Goal: Task Accomplishment & Management: Use online tool/utility

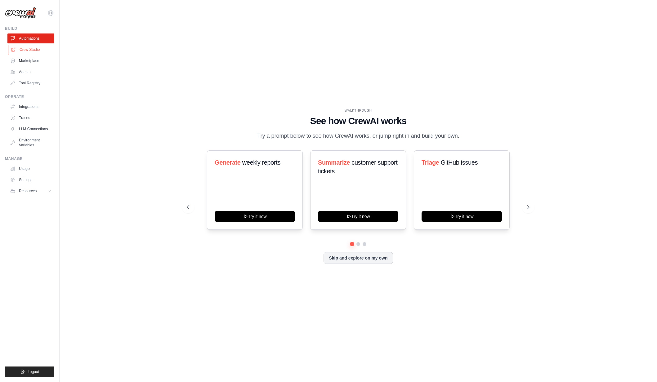
click at [28, 51] on link "Crew Studio" at bounding box center [31, 50] width 47 height 10
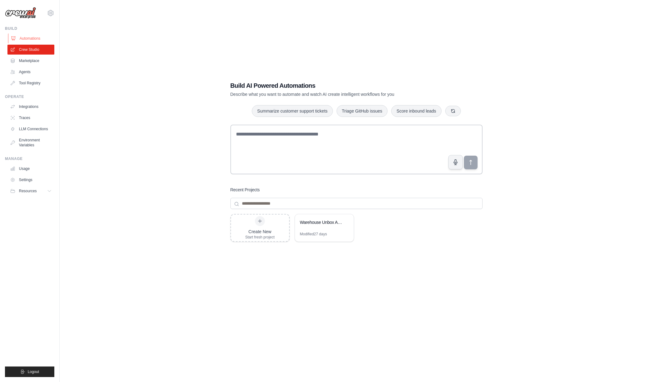
click at [31, 38] on link "Automations" at bounding box center [31, 39] width 47 height 10
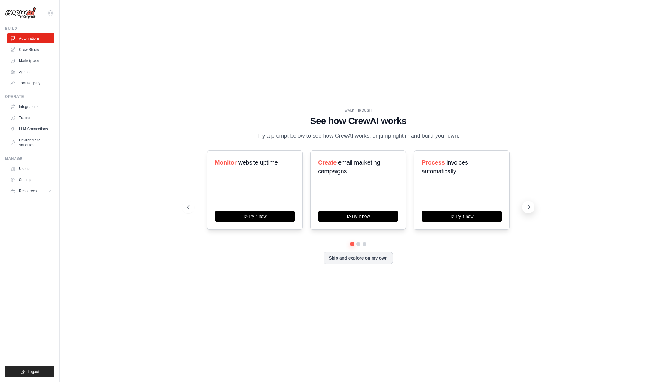
click at [524, 204] on button at bounding box center [528, 207] width 12 height 12
click at [528, 207] on icon at bounding box center [529, 207] width 6 height 6
click at [530, 209] on icon at bounding box center [529, 207] width 6 height 6
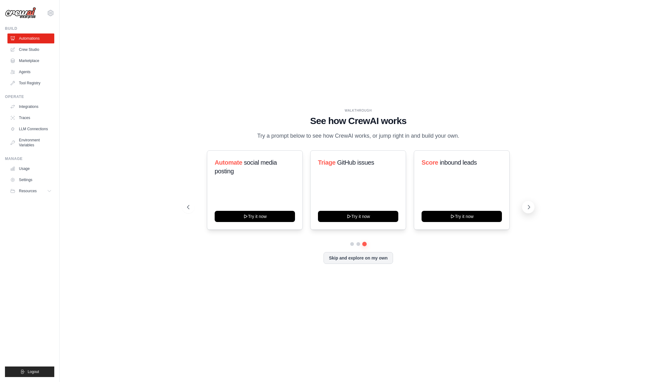
click at [530, 209] on icon at bounding box center [529, 207] width 6 height 6
click at [24, 107] on link "Integrations" at bounding box center [31, 107] width 47 height 10
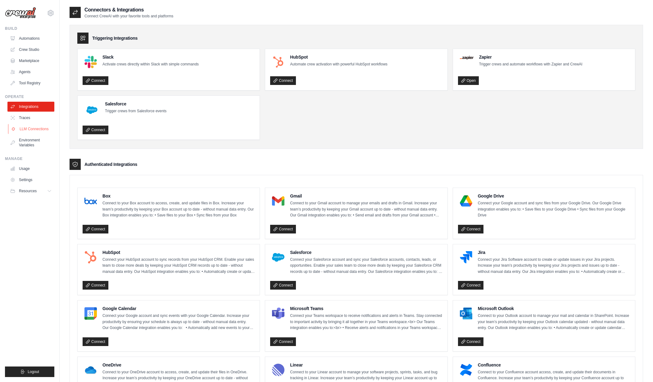
click at [27, 128] on link "LLM Connections" at bounding box center [31, 129] width 47 height 10
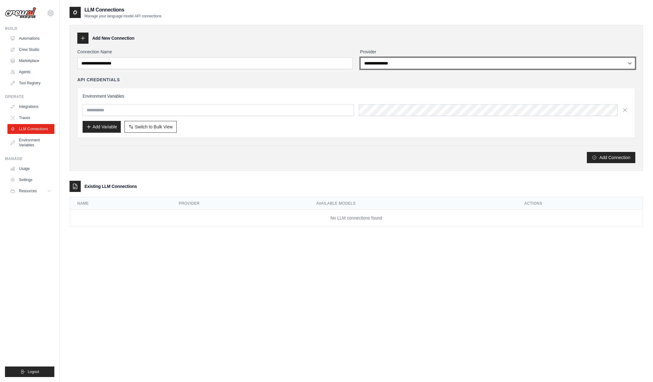
click at [389, 61] on select "**********" at bounding box center [497, 63] width 275 height 12
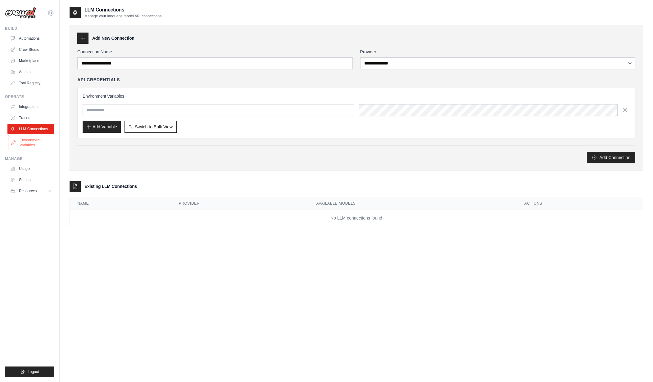
click at [26, 139] on link "Environment Variables" at bounding box center [31, 142] width 47 height 15
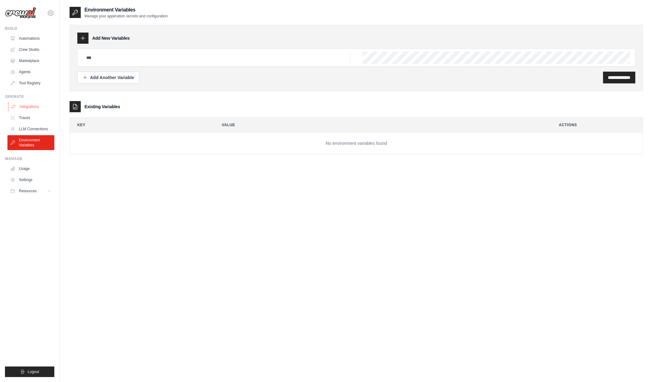
click at [25, 105] on link "Integrations" at bounding box center [31, 107] width 47 height 10
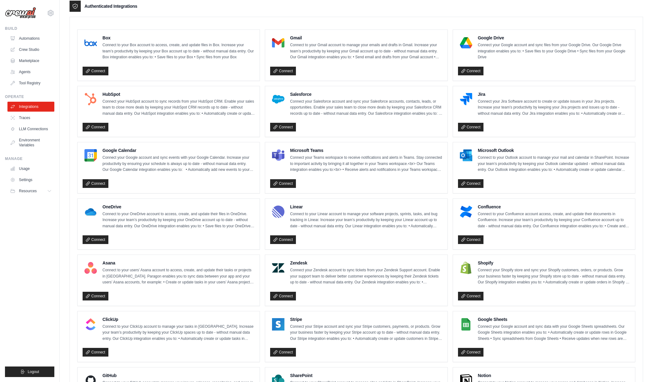
scroll to position [176, 0]
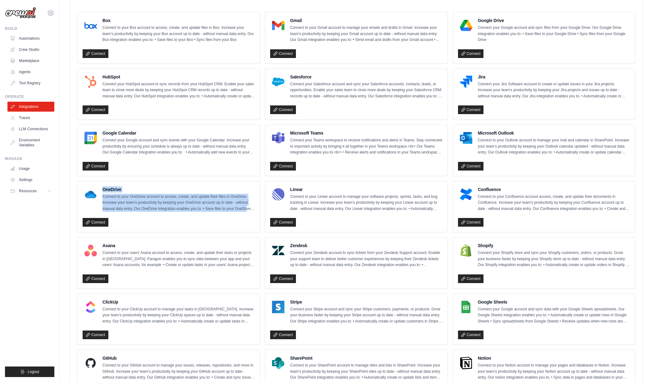
drag, startPoint x: 103, startPoint y: 188, endPoint x: 247, endPoint y: 207, distance: 145.0
click at [247, 207] on div "OneDrive Connect to your OneDrive account to access, create, and update their f…" at bounding box center [178, 200] width 152 height 26
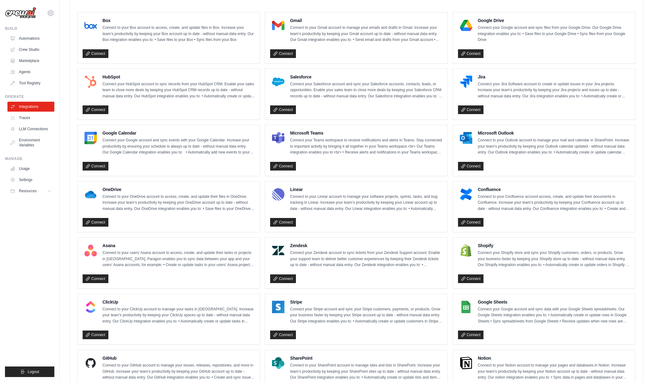
click at [238, 218] on div "Connect" at bounding box center [169, 222] width 172 height 9
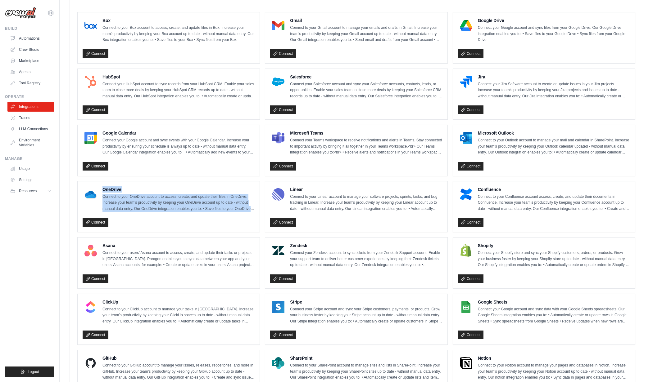
drag, startPoint x: 254, startPoint y: 207, endPoint x: 103, endPoint y: 188, distance: 152.0
click at [103, 187] on div "OneDrive Connect to your OneDrive account to access, create, and update their f…" at bounding box center [178, 200] width 152 height 26
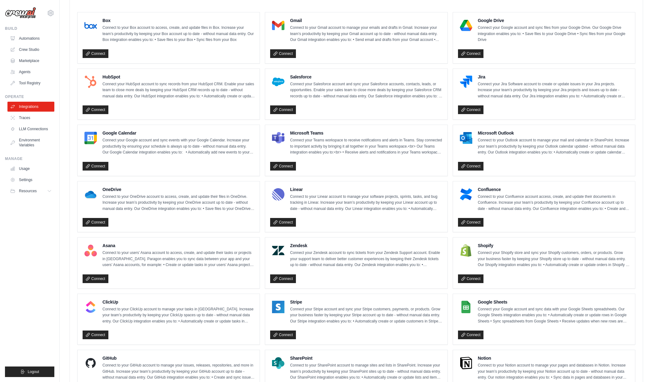
drag, startPoint x: 107, startPoint y: 195, endPoint x: 106, endPoint y: 192, distance: 3.2
click at [107, 194] on p "Connect to your OneDrive account to access, create, and update their files in O…" at bounding box center [178, 203] width 152 height 18
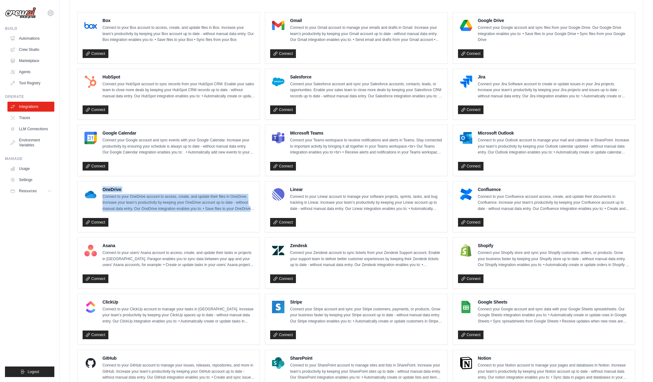
drag, startPoint x: 103, startPoint y: 188, endPoint x: 253, endPoint y: 209, distance: 151.3
click at [253, 209] on div "OneDrive Connect to your OneDrive account to access, create, and update their f…" at bounding box center [178, 200] width 152 height 26
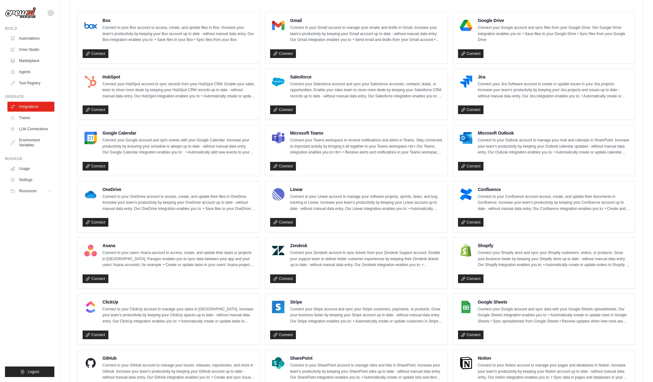
click at [245, 216] on div "Connect" at bounding box center [169, 221] width 172 height 11
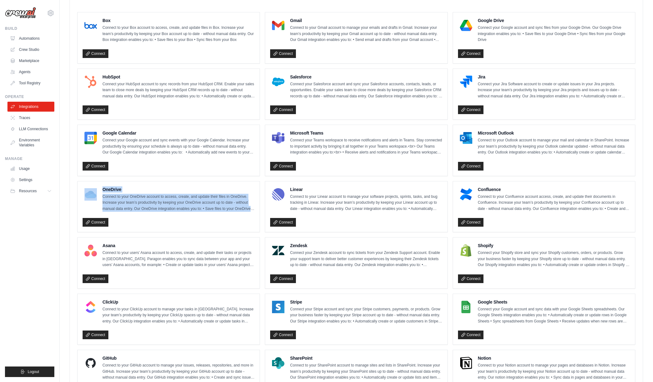
drag, startPoint x: 253, startPoint y: 207, endPoint x: 94, endPoint y: 189, distance: 159.3
click at [94, 189] on div "OneDrive Connect to your OneDrive account to access, create, and update their f…" at bounding box center [169, 200] width 172 height 26
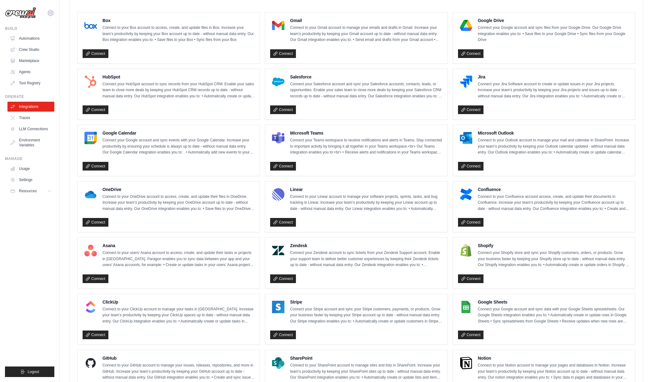
click at [130, 219] on div "Connect" at bounding box center [169, 222] width 172 height 9
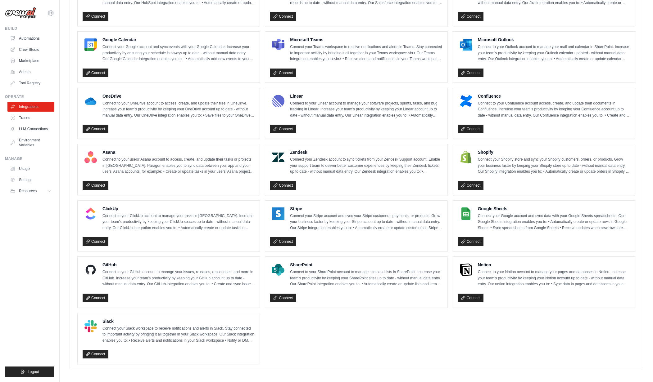
scroll to position [269, 0]
click at [23, 191] on span "Resources" at bounding box center [29, 191] width 18 height 5
click at [20, 70] on link "Agents" at bounding box center [31, 72] width 47 height 10
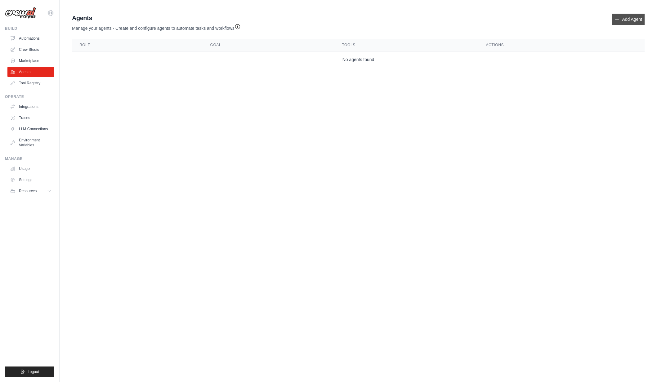
click at [632, 16] on link "Add Agent" at bounding box center [628, 19] width 33 height 11
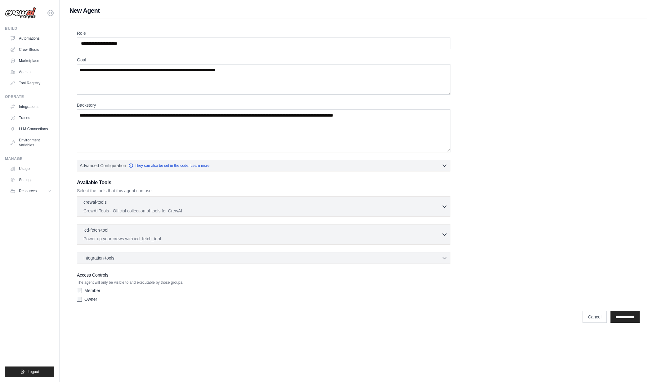
click at [51, 14] on icon at bounding box center [51, 13] width 2 height 2
drag, startPoint x: 495, startPoint y: 57, endPoint x: 461, endPoint y: 41, distance: 37.8
click at [496, 56] on div "Role Goal [GEOGRAPHIC_DATA] Advanced Configuration They can also be set in the …" at bounding box center [358, 167] width 563 height 275
click at [27, 371] on button "Logout" at bounding box center [29, 372] width 49 height 11
